Goal: Find specific page/section: Find specific page/section

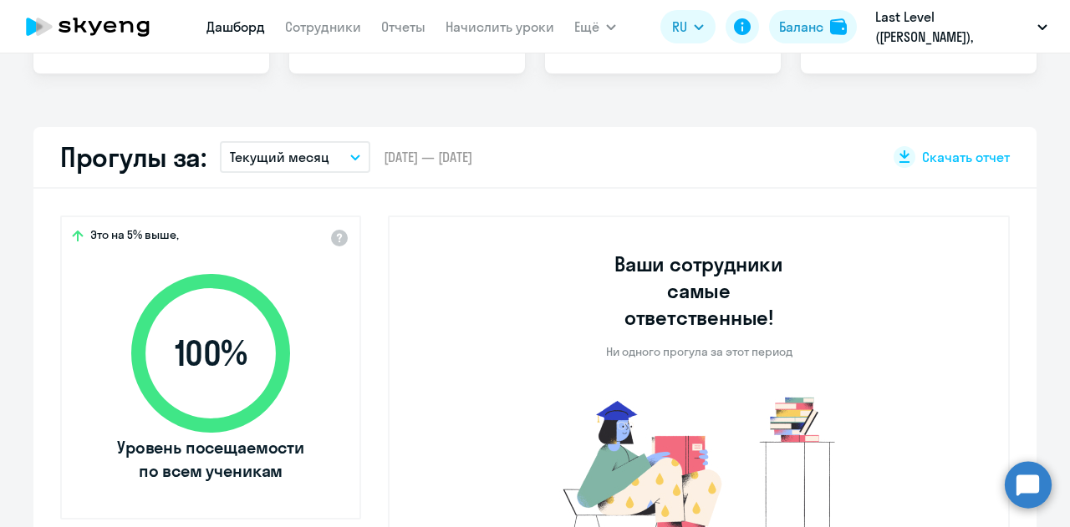
select select "30"
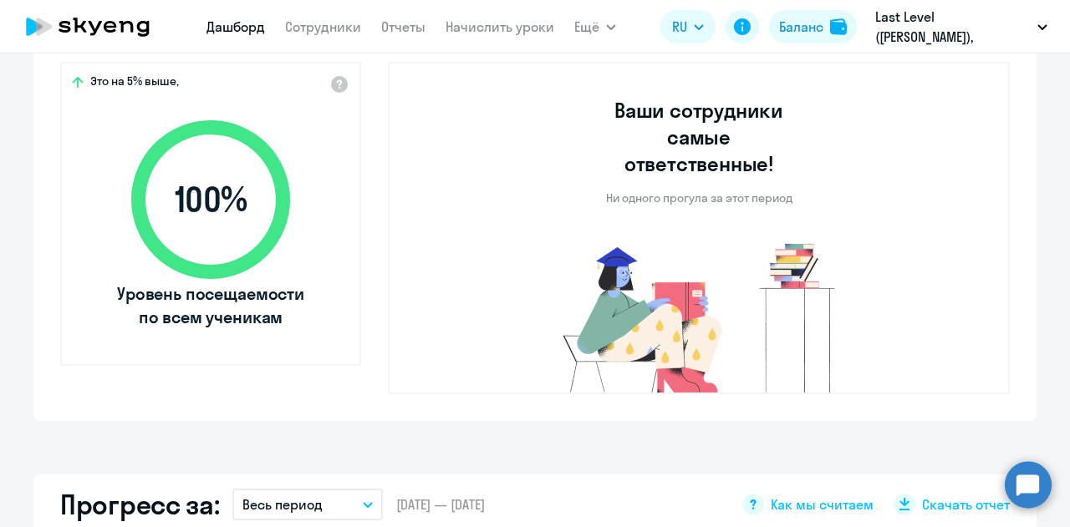
scroll to position [836, 0]
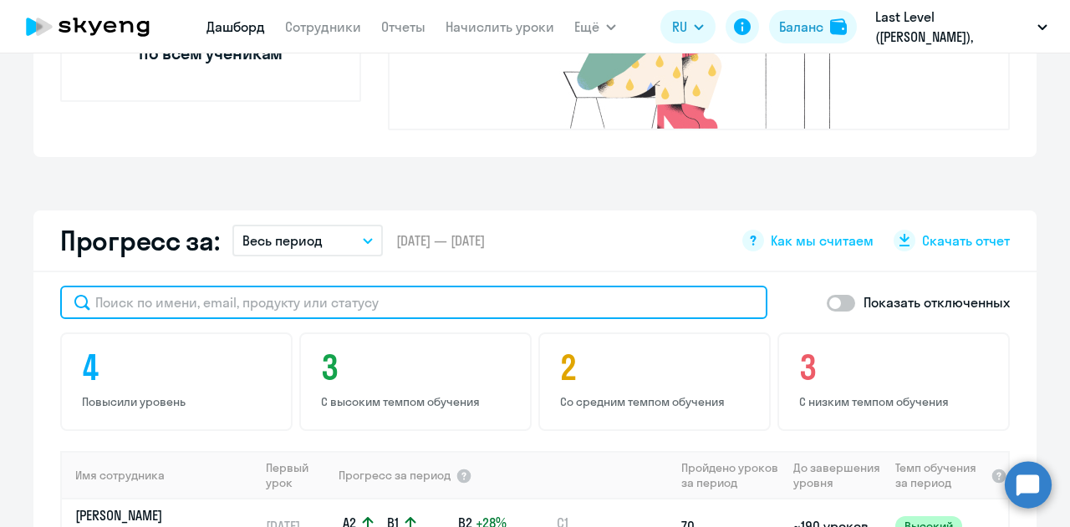
click at [307, 286] on input "text" at bounding box center [413, 302] width 707 height 33
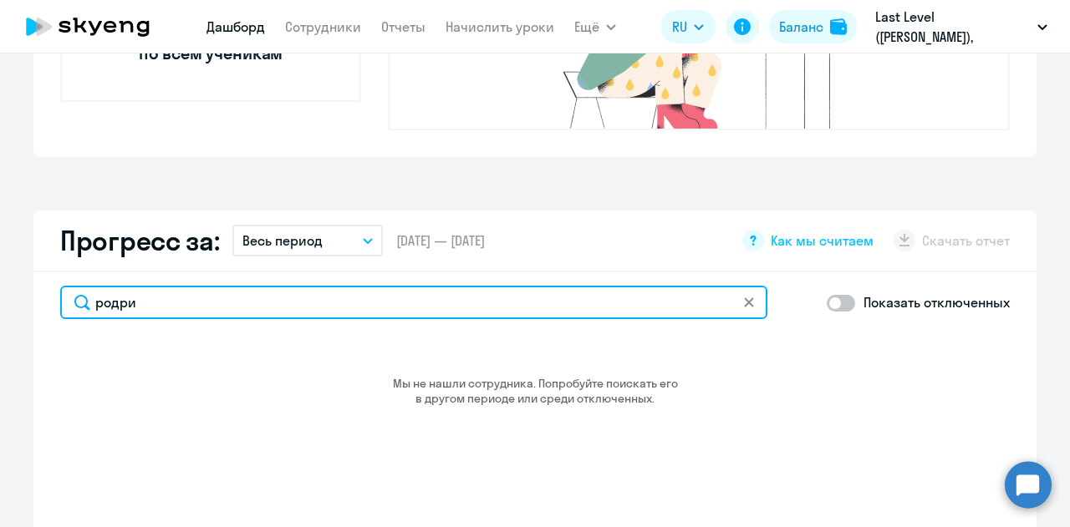
click at [307, 286] on input "родри" at bounding box center [413, 302] width 707 height 33
click at [354, 286] on input "родри" at bounding box center [413, 302] width 707 height 33
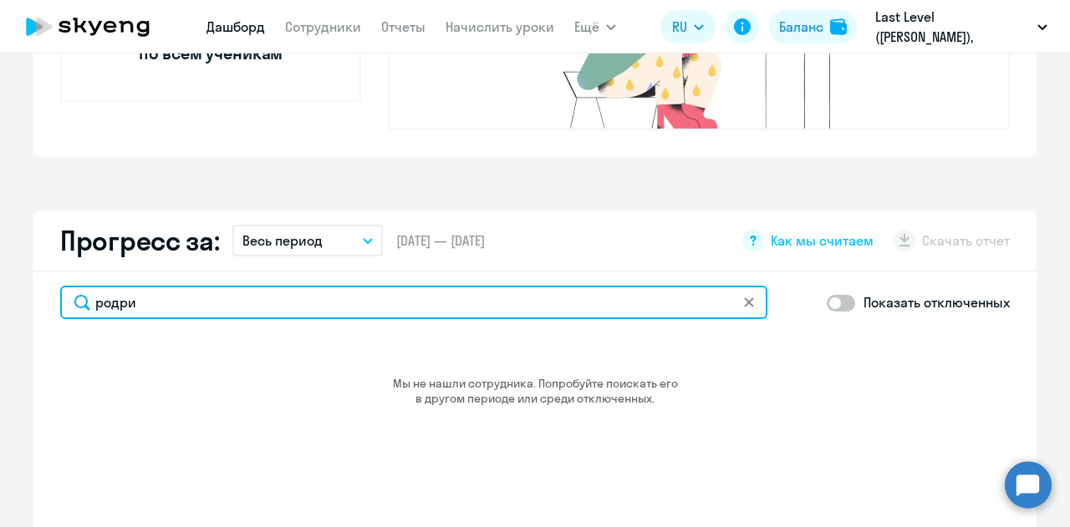
paste input "[EMAIL_ADDRESS][PERSON_NAME][DOMAIN_NAME]"
type input "[EMAIL_ADDRESS][PERSON_NAME][DOMAIN_NAME]"
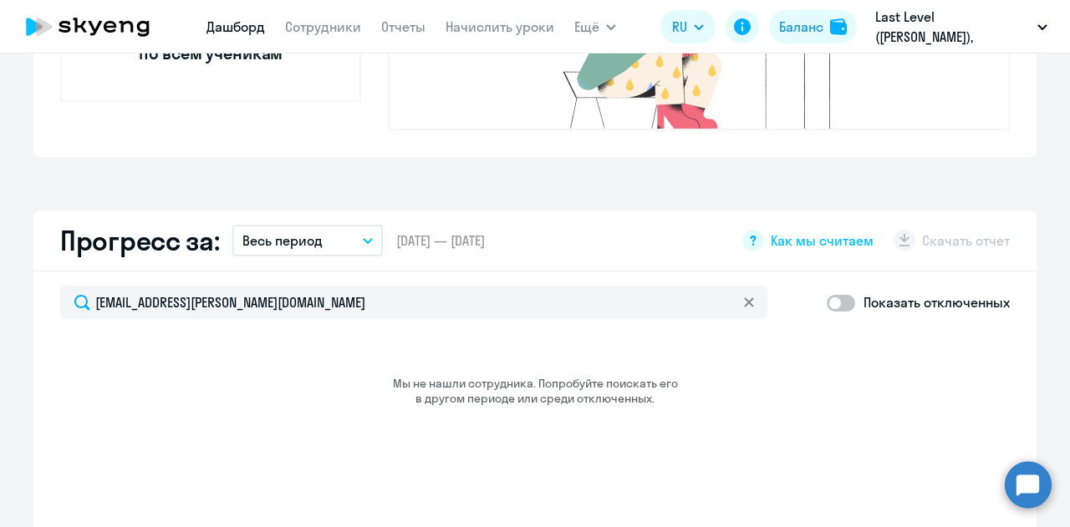
click at [838, 286] on div "Показать отключенных" at bounding box center [918, 302] width 183 height 33
click at [838, 295] on span at bounding box center [841, 303] width 28 height 17
click at [827, 303] on input "checkbox" at bounding box center [826, 303] width 1 height 1
checkbox input "true"
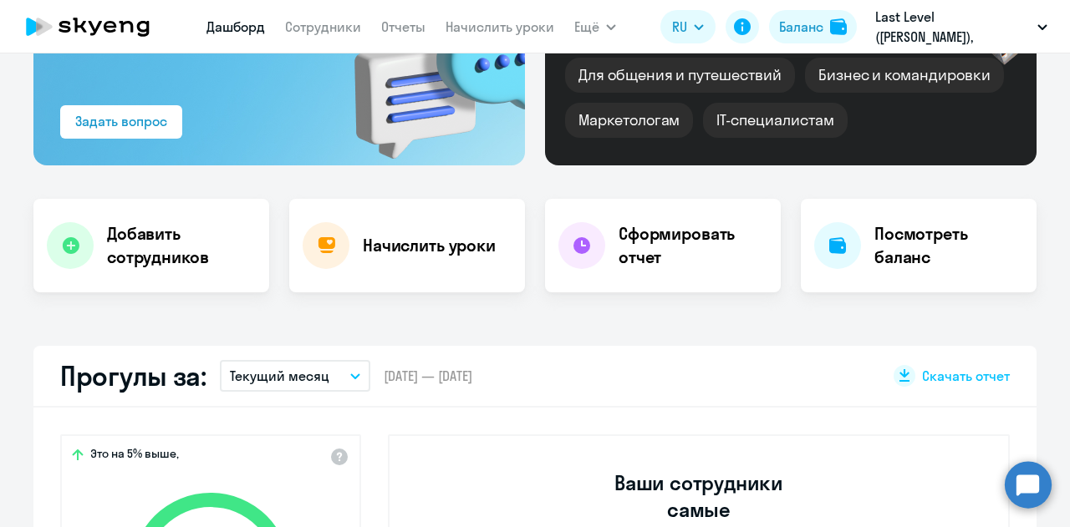
scroll to position [84, 0]
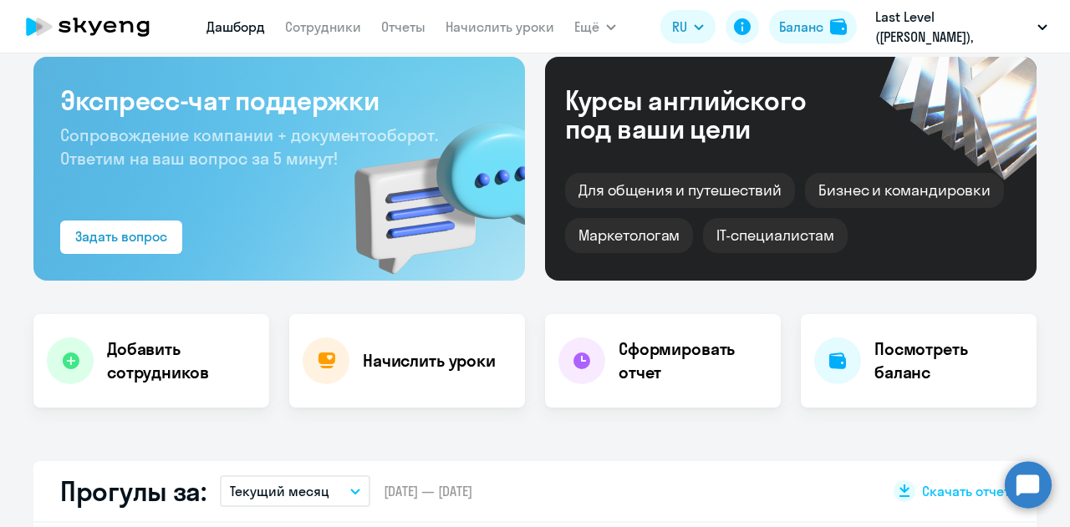
click at [104, 23] on icon at bounding box center [87, 27] width 147 height 42
click at [311, 31] on link "Сотрудники" at bounding box center [323, 26] width 76 height 17
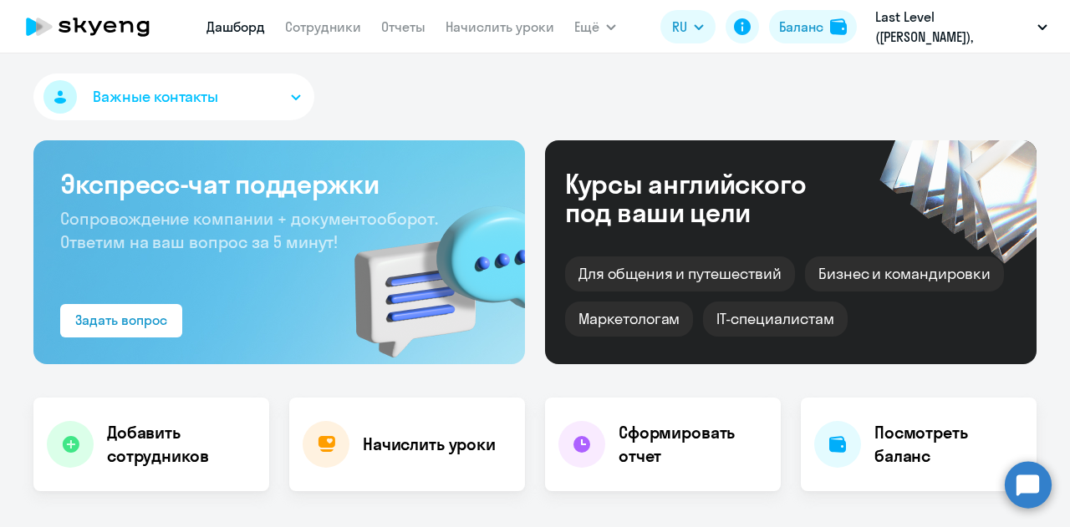
select select "30"
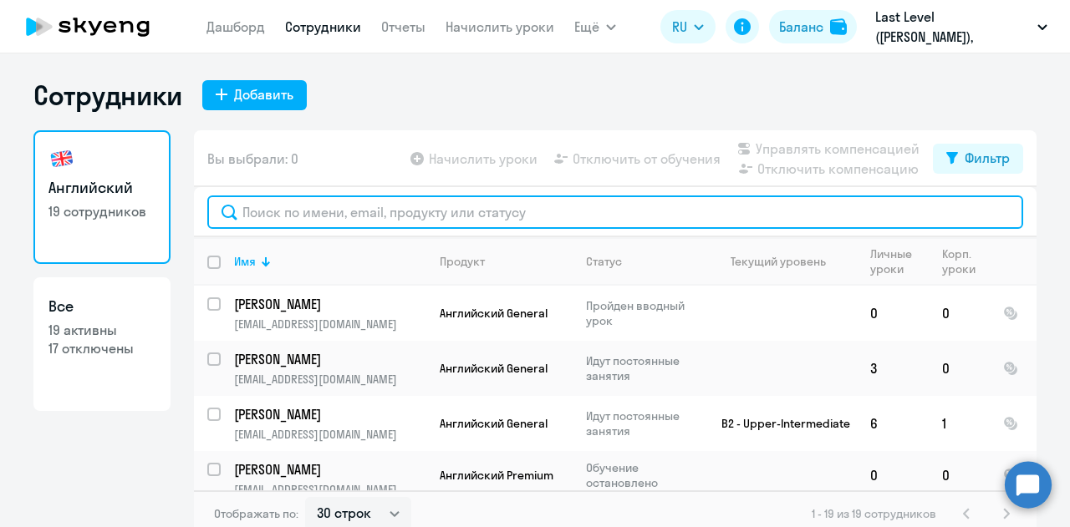
click at [378, 213] on input "text" at bounding box center [615, 212] width 816 height 33
paste input "[EMAIL_ADDRESS][PERSON_NAME][DOMAIN_NAME]"
type input "[EMAIL_ADDRESS][PERSON_NAME][DOMAIN_NAME]"
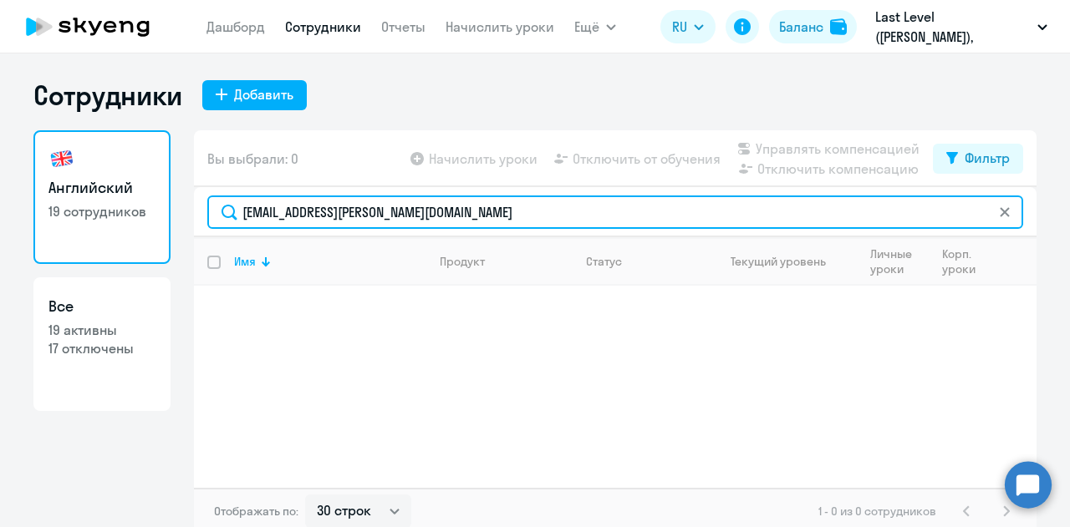
click at [379, 213] on input "[EMAIL_ADDRESS][PERSON_NAME][DOMAIN_NAME]" at bounding box center [615, 212] width 816 height 33
